Goal: Task Accomplishment & Management: Complete application form

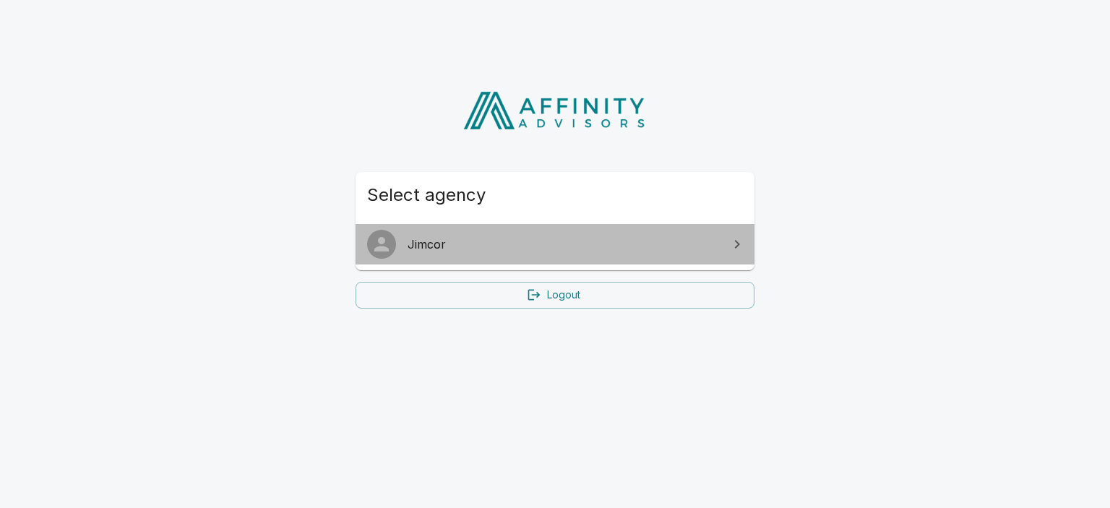
click at [434, 239] on span "Jimcor" at bounding box center [564, 244] width 312 height 17
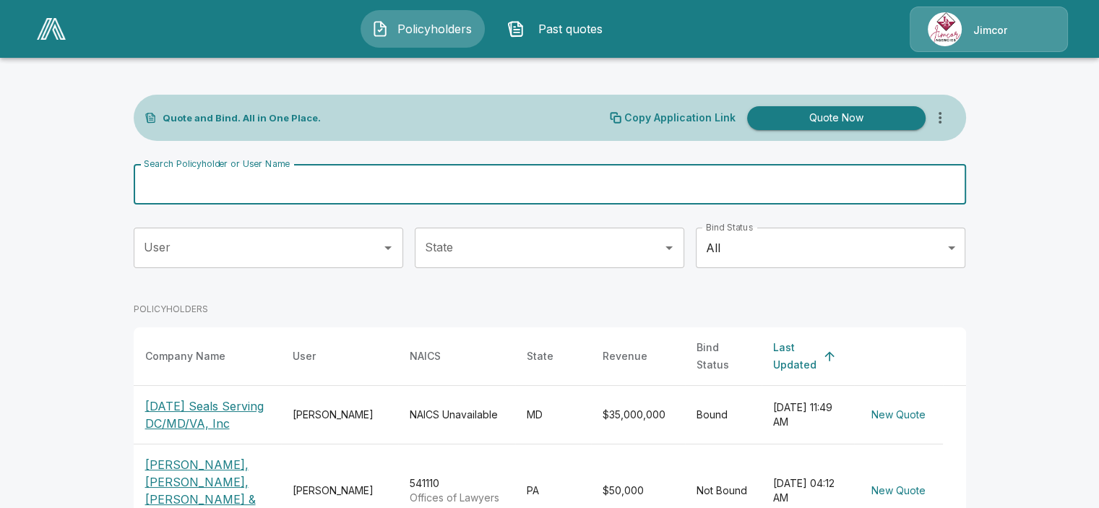
click at [407, 186] on input "Search Policyholder or User Name" at bounding box center [542, 184] width 816 height 40
click at [850, 117] on button "Quote Now" at bounding box center [836, 118] width 178 height 24
